Goal: Task Accomplishment & Management: Use online tool/utility

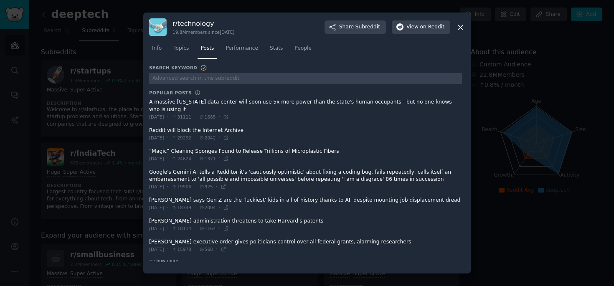
click at [89, 167] on div at bounding box center [307, 143] width 614 height 286
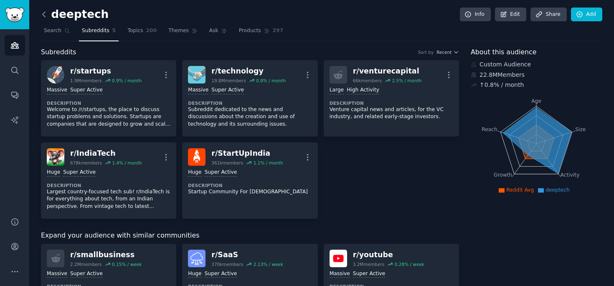
click at [44, 11] on icon at bounding box center [44, 14] width 9 height 9
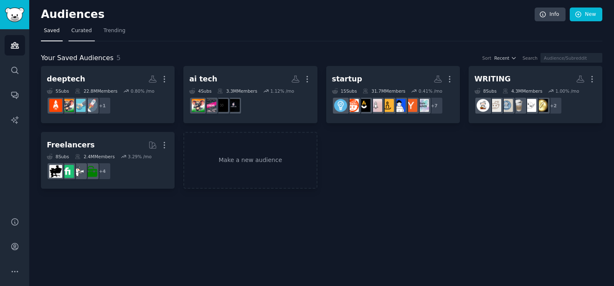
click at [76, 40] on link "Curated" at bounding box center [81, 32] width 26 height 17
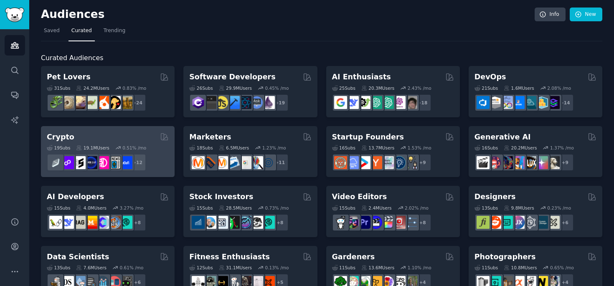
scroll to position [30, 0]
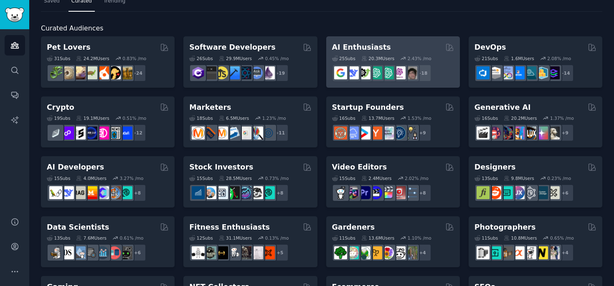
click at [361, 47] on h2 "AI Enthusiasts" at bounding box center [361, 47] width 59 height 10
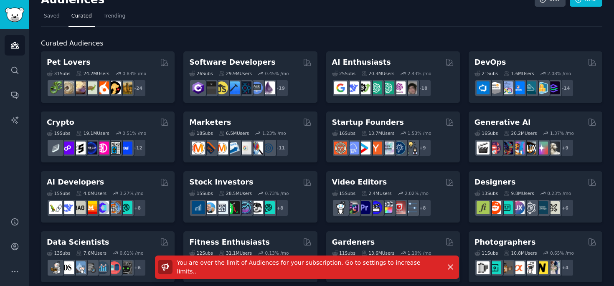
scroll to position [0, 0]
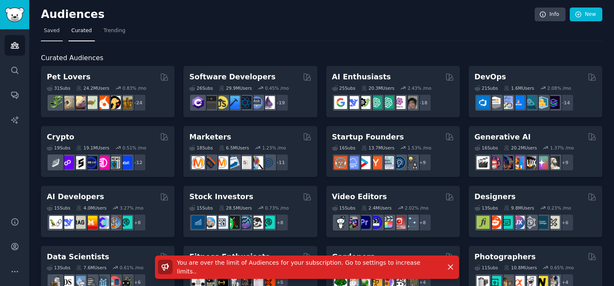
click at [53, 30] on span "Saved" at bounding box center [52, 31] width 16 height 8
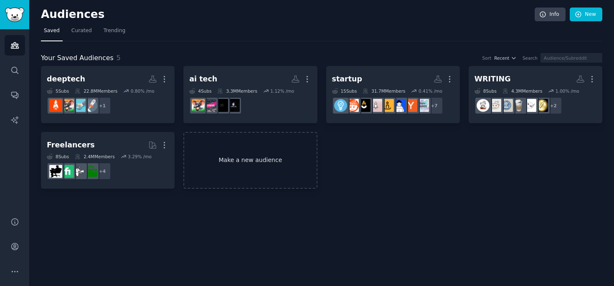
click at [203, 177] on link "Make a new audience" at bounding box center [250, 160] width 134 height 57
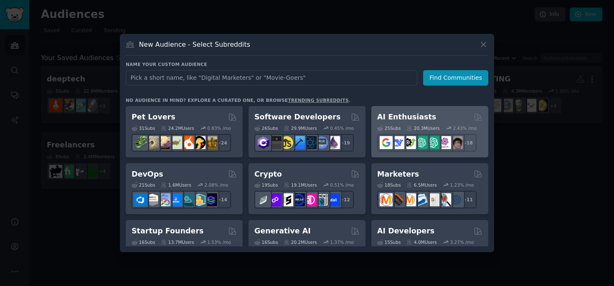
click at [426, 120] on div "AI Enthusiasts" at bounding box center [429, 117] width 105 height 10
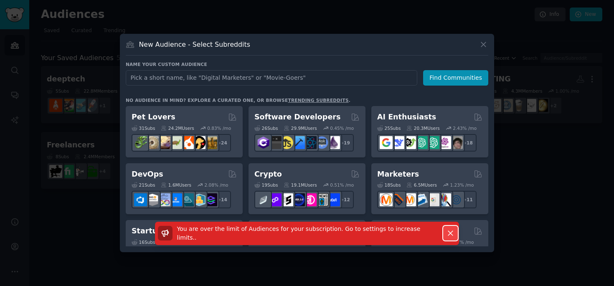
click at [445, 235] on button "Dismiss" at bounding box center [450, 233] width 15 height 15
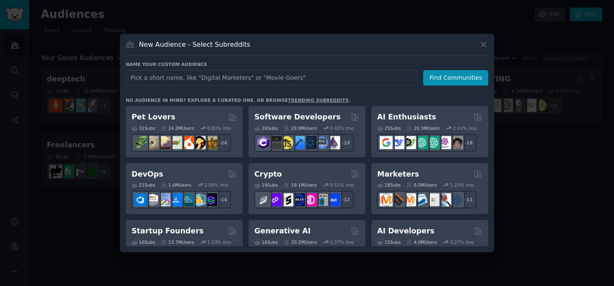
click at [371, 268] on div at bounding box center [307, 143] width 614 height 286
